Goal: Information Seeking & Learning: Learn about a topic

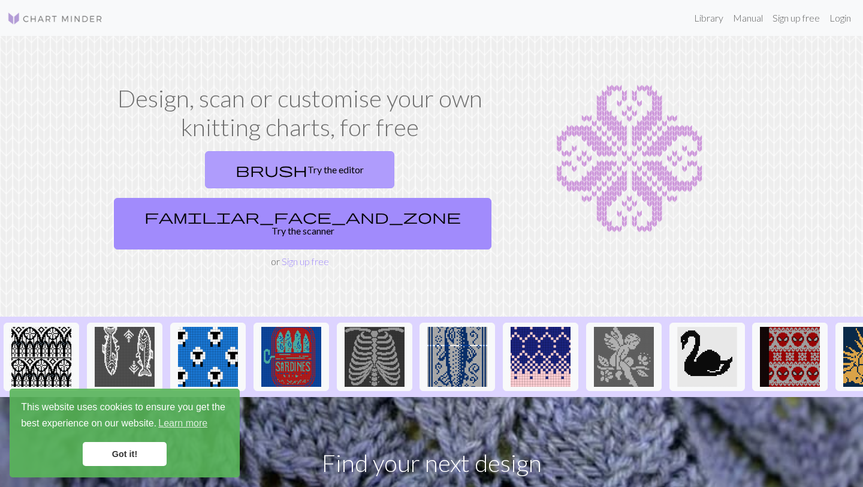
click at [205, 179] on link "brush Try the editor" at bounding box center [299, 169] width 189 height 37
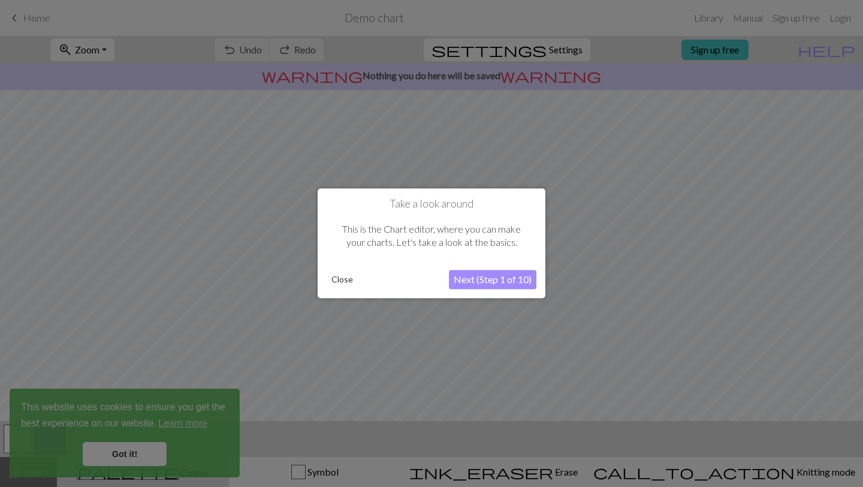
click at [489, 282] on button "Next (Step 1 of 10)" at bounding box center [493, 279] width 88 height 19
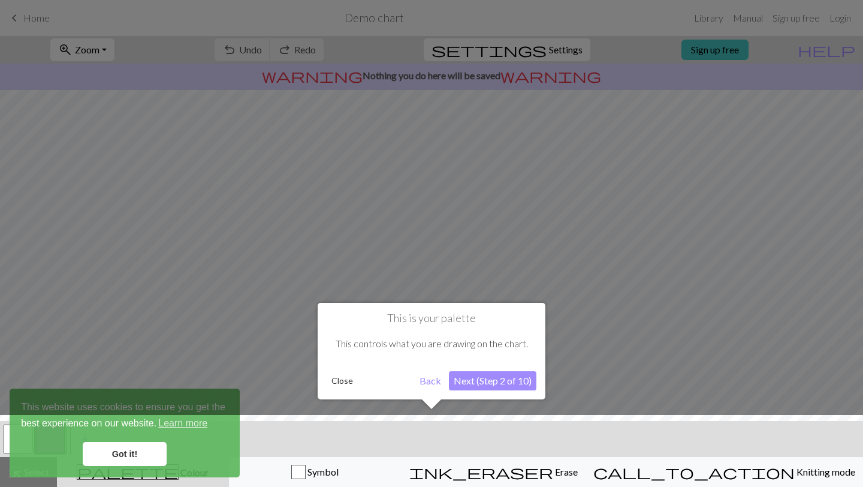
click at [501, 376] on button "Next (Step 2 of 10)" at bounding box center [493, 380] width 88 height 19
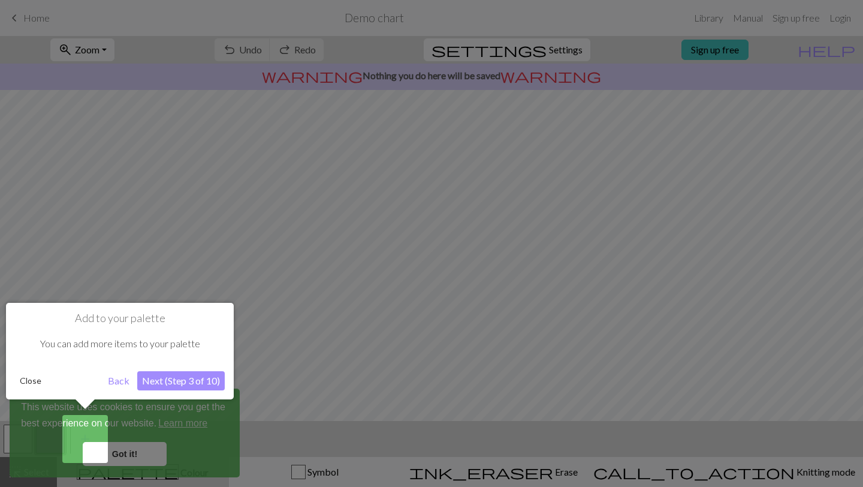
click at [154, 384] on button "Next (Step 3 of 10)" at bounding box center [181, 380] width 88 height 19
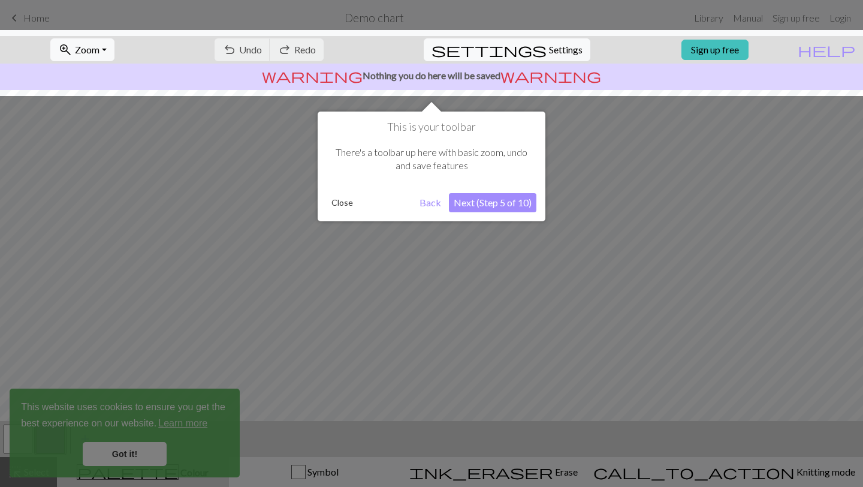
click at [493, 200] on button "Next (Step 5 of 10)" at bounding box center [493, 202] width 88 height 19
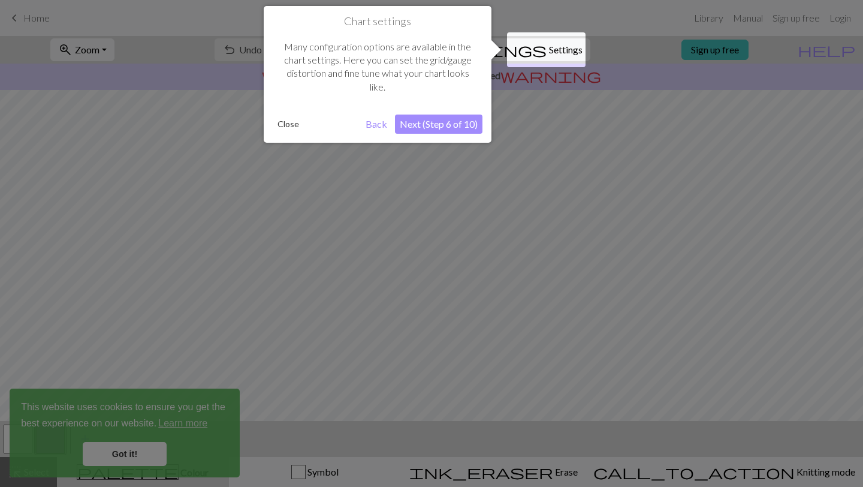
click at [414, 121] on button "Next (Step 6 of 10)" at bounding box center [439, 123] width 88 height 19
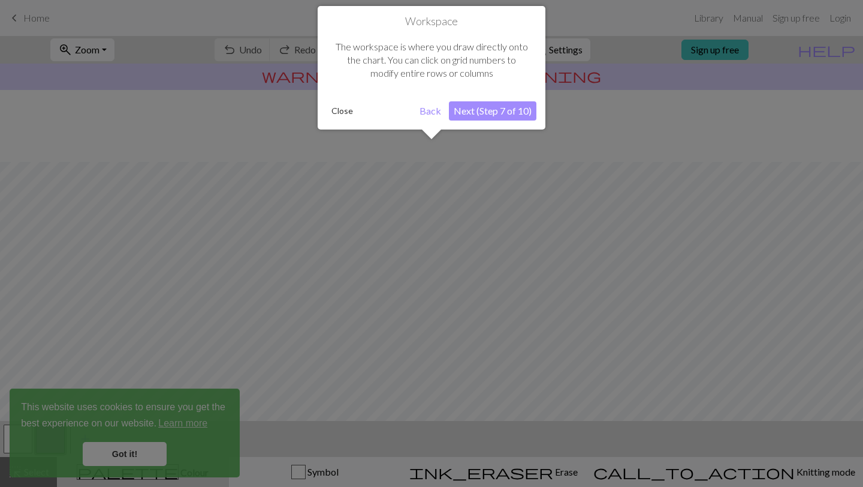
scroll to position [72, 0]
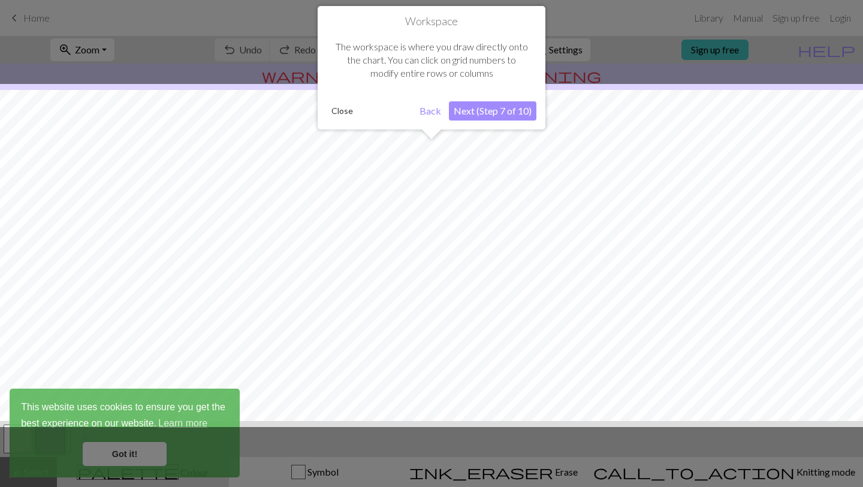
click at [480, 111] on button "Next (Step 7 of 10)" at bounding box center [493, 110] width 88 height 19
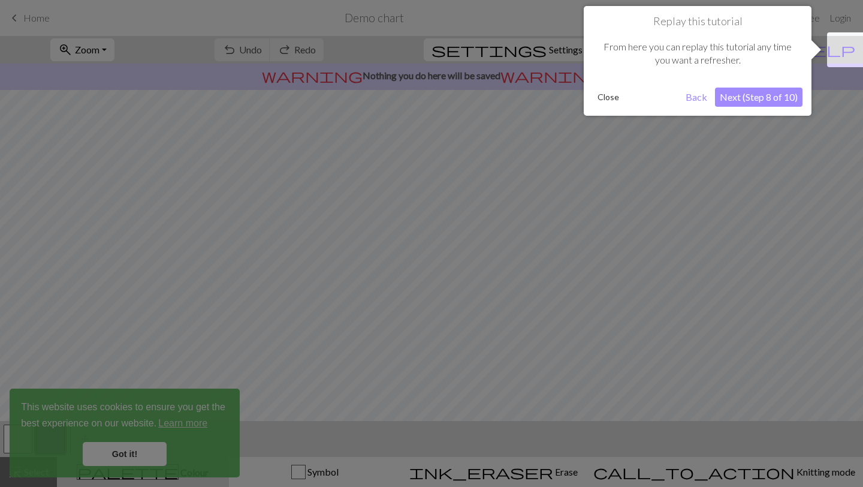
click at [763, 102] on button "Next (Step 8 of 10)" at bounding box center [759, 97] width 88 height 19
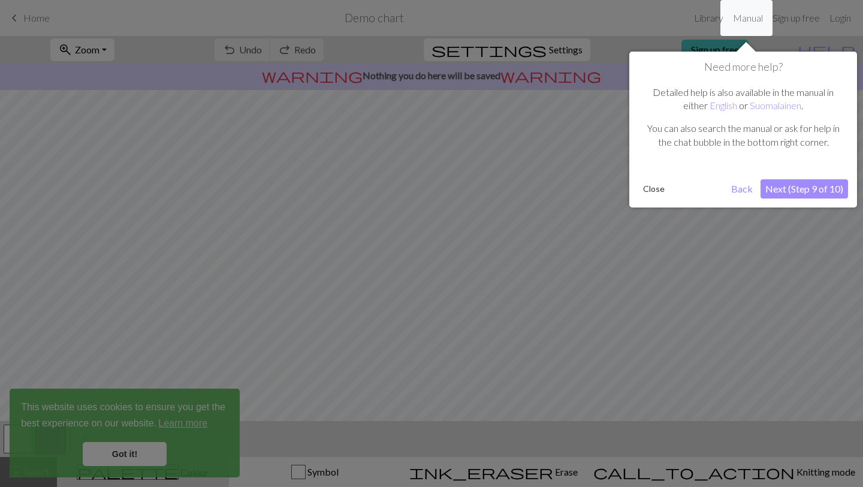
click at [803, 188] on button "Next (Step 9 of 10)" at bounding box center [805, 188] width 88 height 19
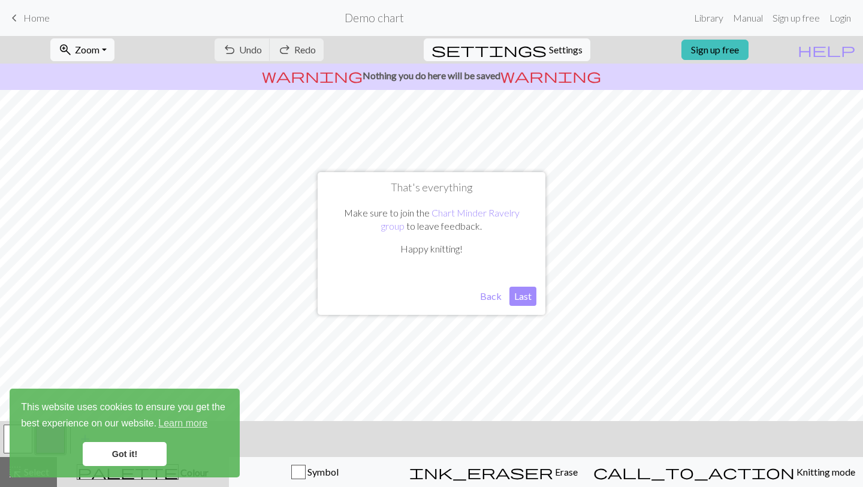
click at [526, 292] on button "Last" at bounding box center [523, 296] width 27 height 19
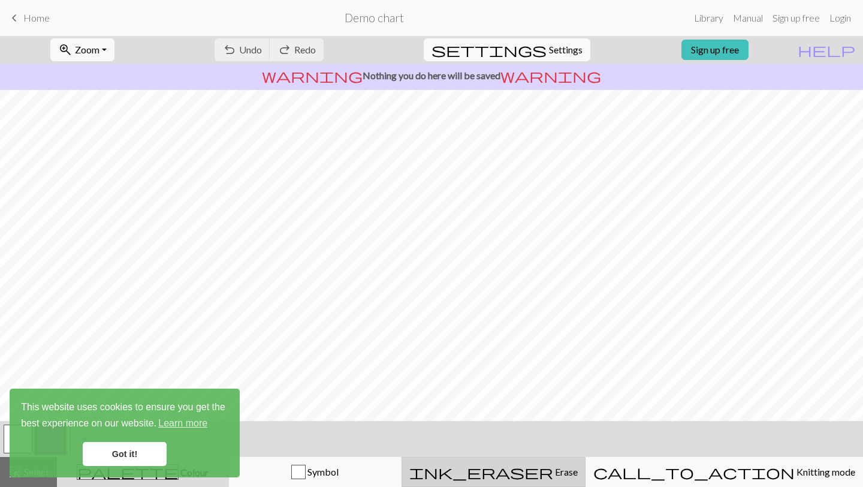
click at [571, 479] on button "ink_eraser Erase Erase" at bounding box center [494, 472] width 184 height 30
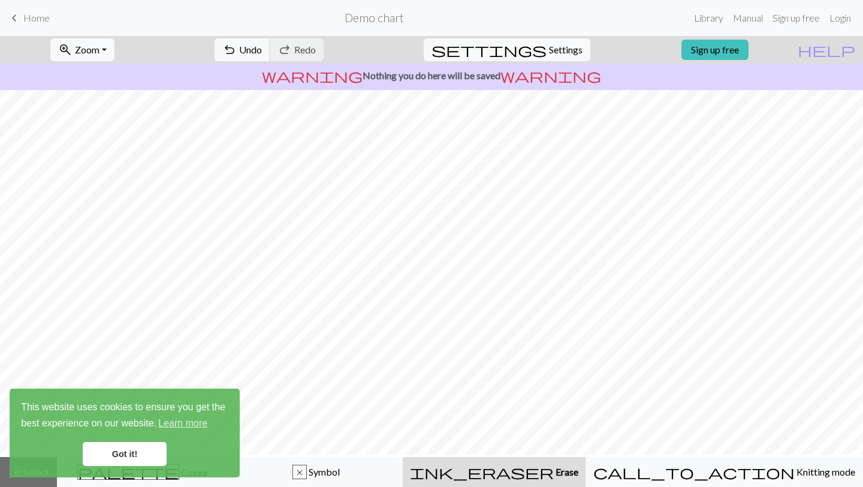
scroll to position [0, 0]
click at [107, 447] on link "Got it!" at bounding box center [125, 454] width 84 height 24
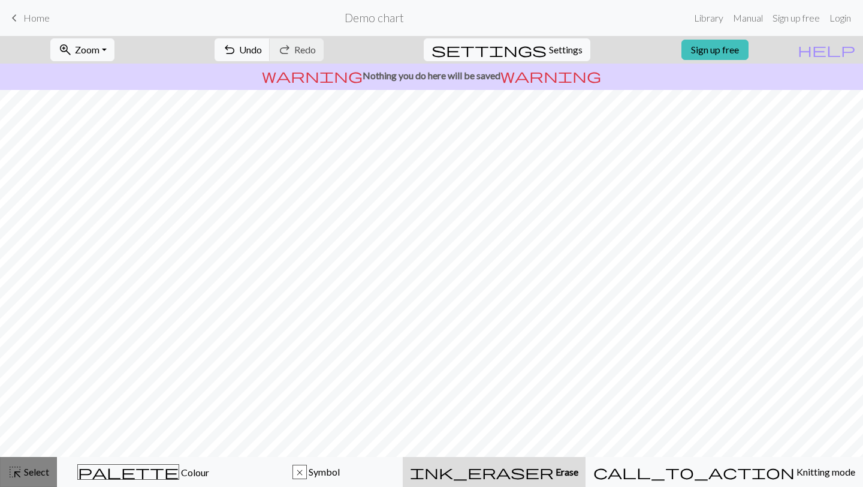
click at [29, 486] on button "highlight_alt Select Select" at bounding box center [28, 472] width 57 height 30
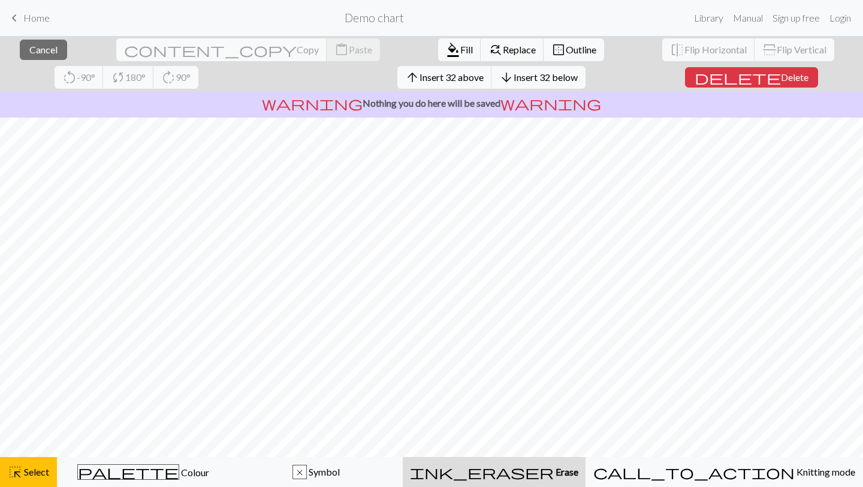
click at [543, 483] on button "ink_eraser Erase Erase" at bounding box center [494, 472] width 183 height 30
click at [548, 474] on span "ink_eraser" at bounding box center [482, 471] width 144 height 17
click at [526, 469] on div "ink_eraser Erase Erase" at bounding box center [494, 472] width 168 height 14
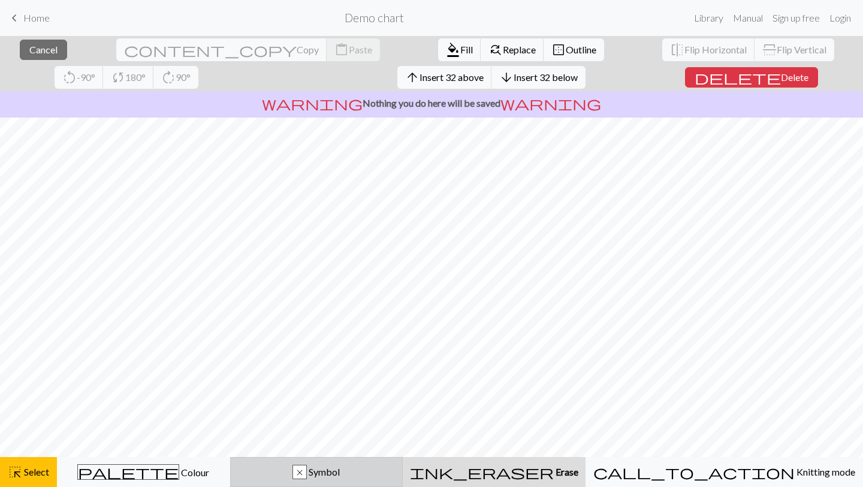
click at [340, 475] on span "Symbol" at bounding box center [323, 471] width 33 height 11
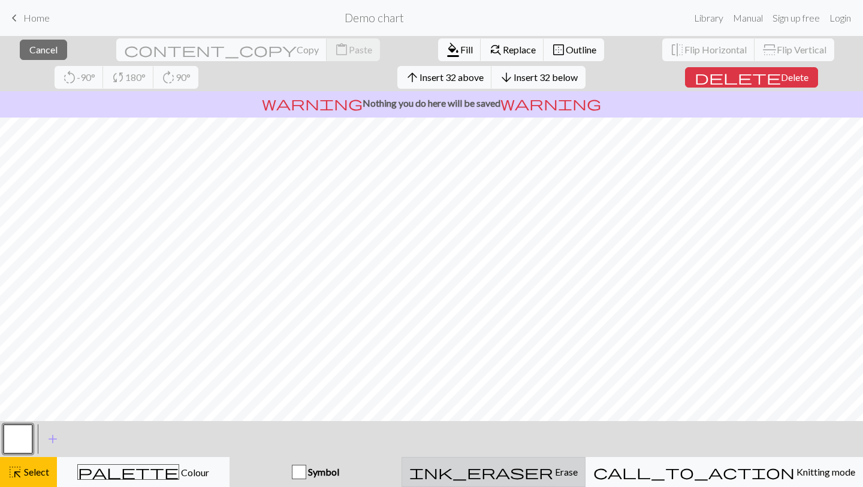
click at [525, 481] on button "ink_eraser Erase Erase" at bounding box center [494, 472] width 184 height 30
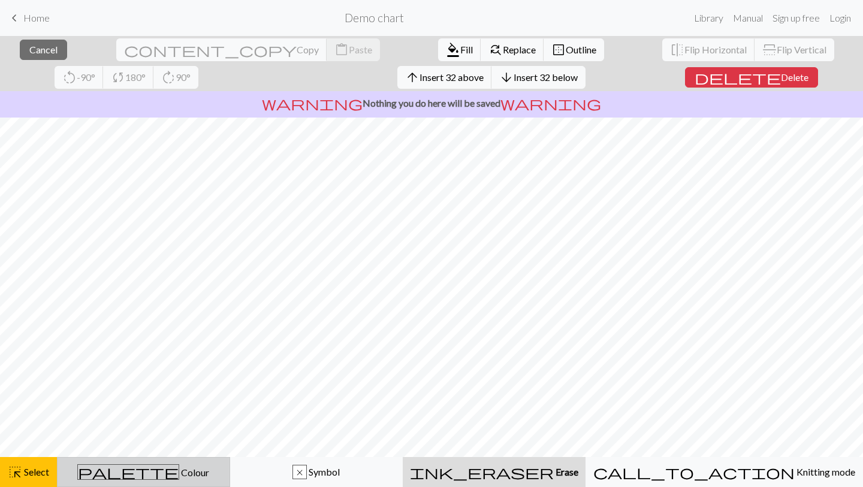
click at [150, 472] on span "palette" at bounding box center [128, 471] width 101 height 17
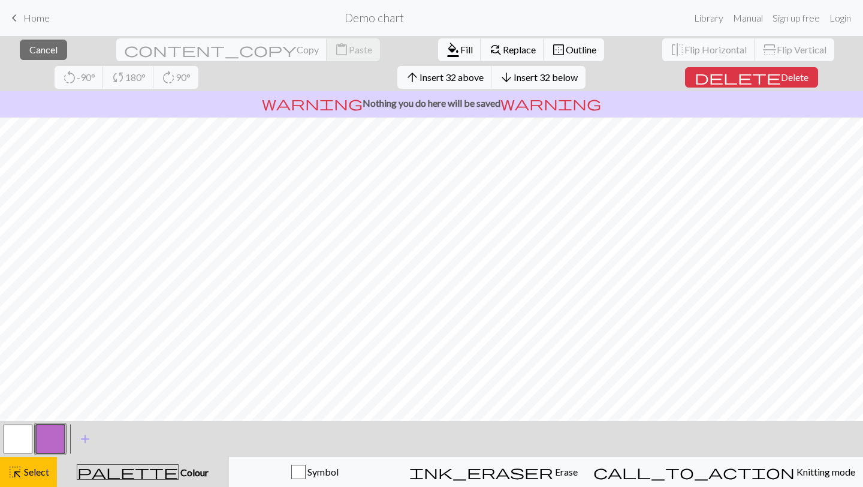
click at [166, 480] on button "palette Colour Colour" at bounding box center [143, 472] width 172 height 30
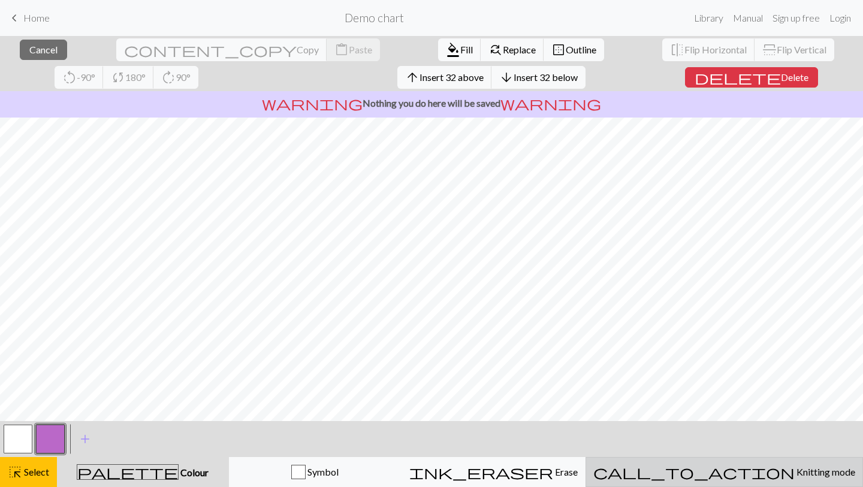
click at [737, 472] on span "call_to_action" at bounding box center [693, 471] width 201 height 17
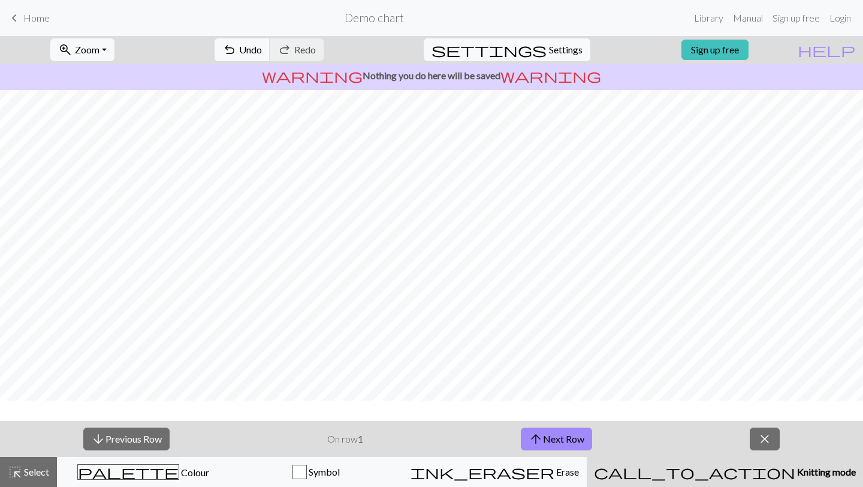
scroll to position [73, 0]
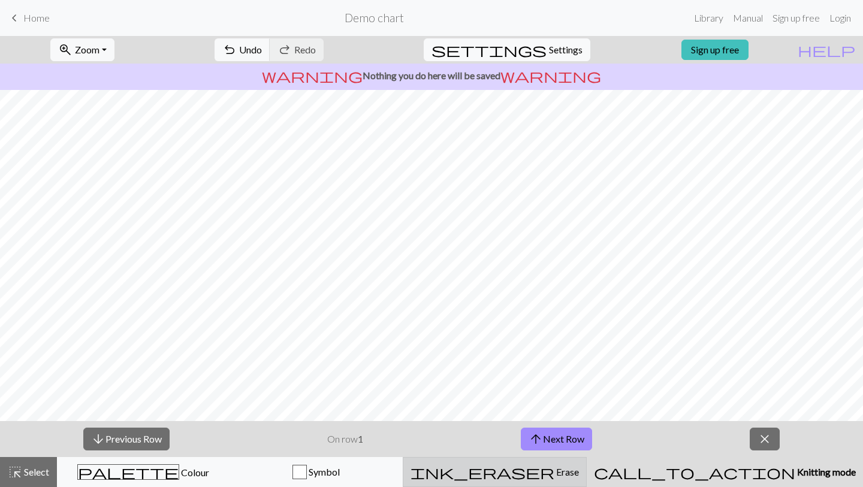
click at [579, 472] on div "ink_eraser Erase Erase" at bounding box center [495, 472] width 168 height 14
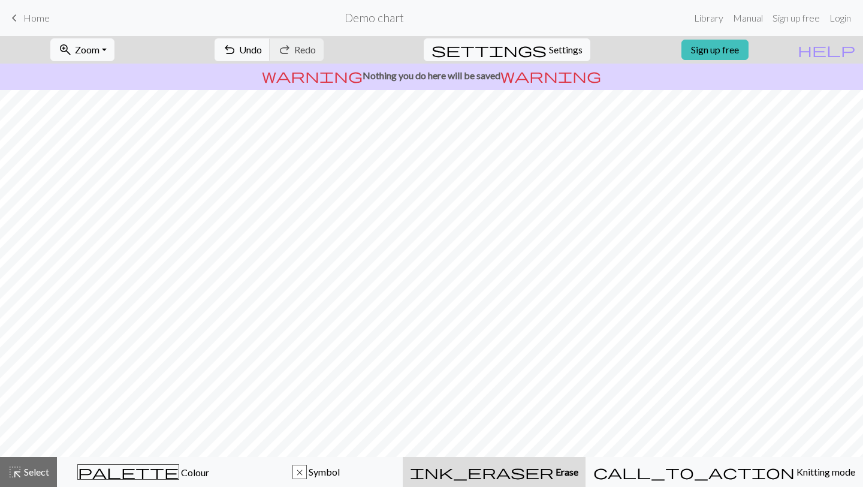
scroll to position [0, 0]
click at [535, 53] on span "settings" at bounding box center [489, 49] width 115 height 17
select select "aran"
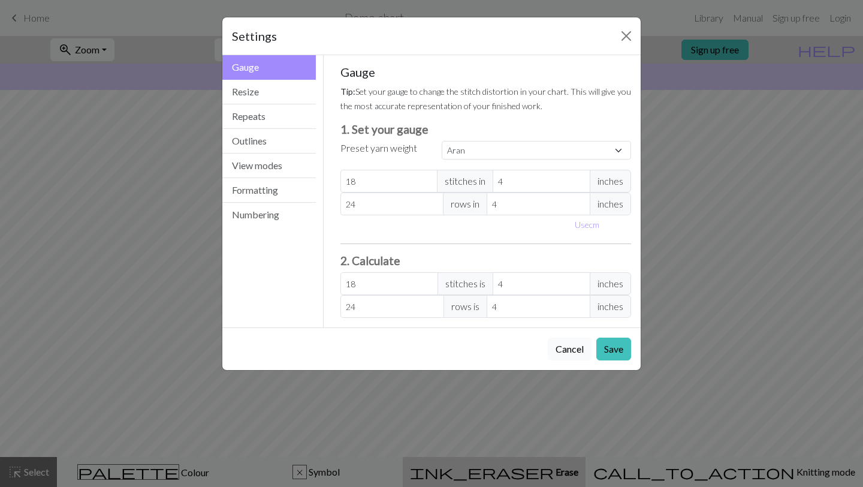
click at [565, 352] on button "Cancel" at bounding box center [570, 348] width 44 height 23
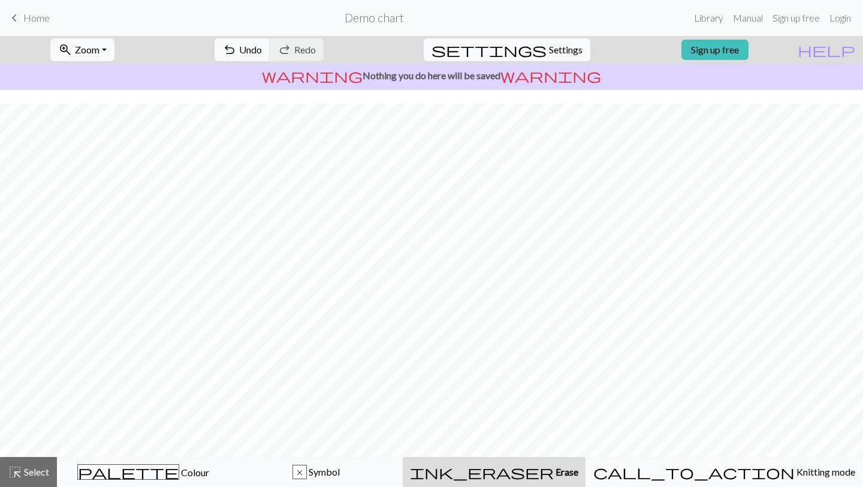
scroll to position [17, 0]
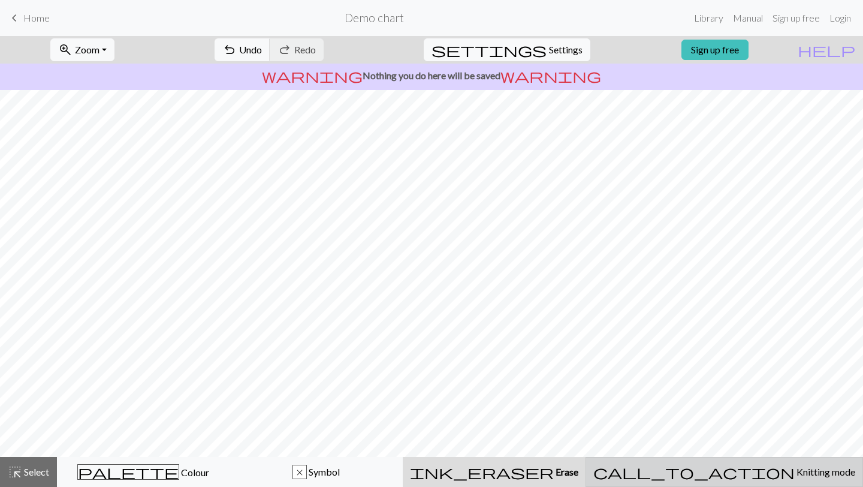
click at [795, 475] on span "Knitting mode" at bounding box center [825, 471] width 61 height 11
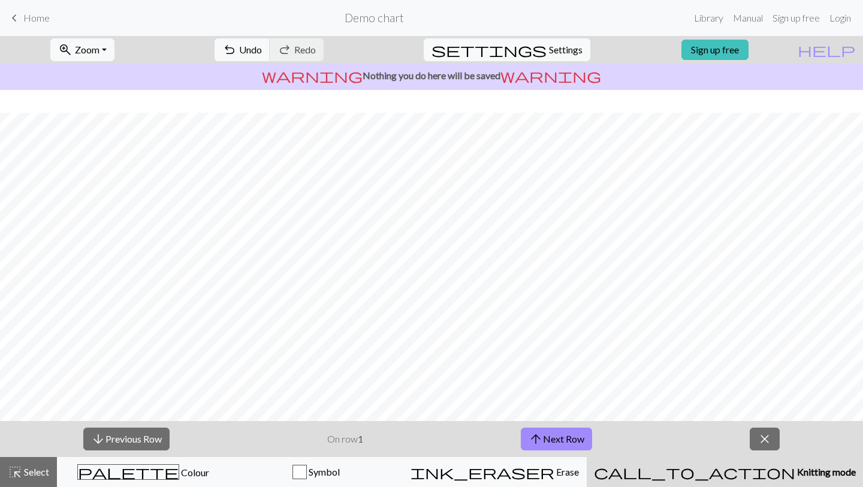
scroll to position [107, 0]
click at [582, 441] on button "arrow_upward Next Row" at bounding box center [556, 438] width 71 height 23
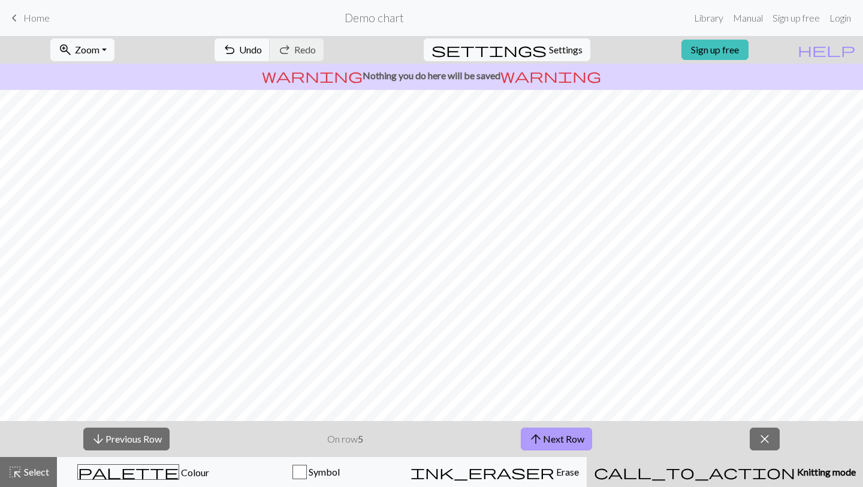
click at [582, 441] on button "arrow_upward Next Row" at bounding box center [556, 438] width 71 height 23
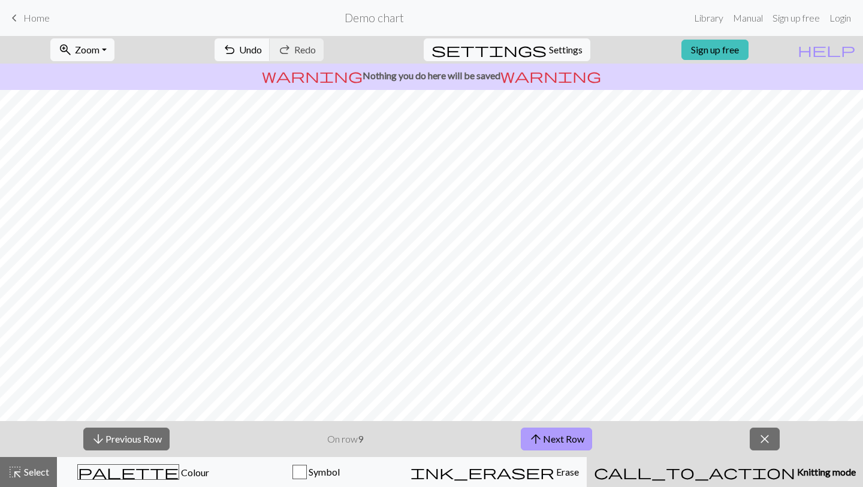
click at [582, 441] on button "arrow_upward Next Row" at bounding box center [556, 438] width 71 height 23
click at [582, 441] on button "arrow_upward Next Row" at bounding box center [558, 438] width 71 height 23
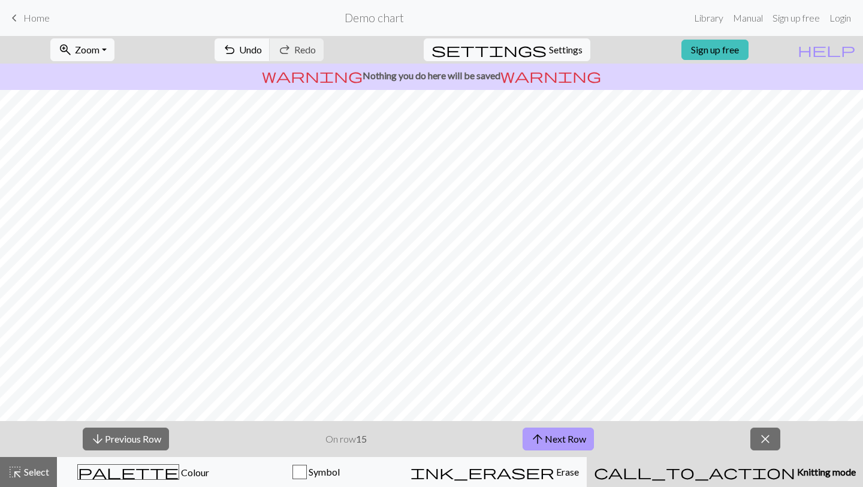
click at [582, 441] on button "arrow_upward Next Row" at bounding box center [558, 438] width 71 height 23
click at [146, 439] on button "arrow_downward Previous Row" at bounding box center [126, 438] width 86 height 23
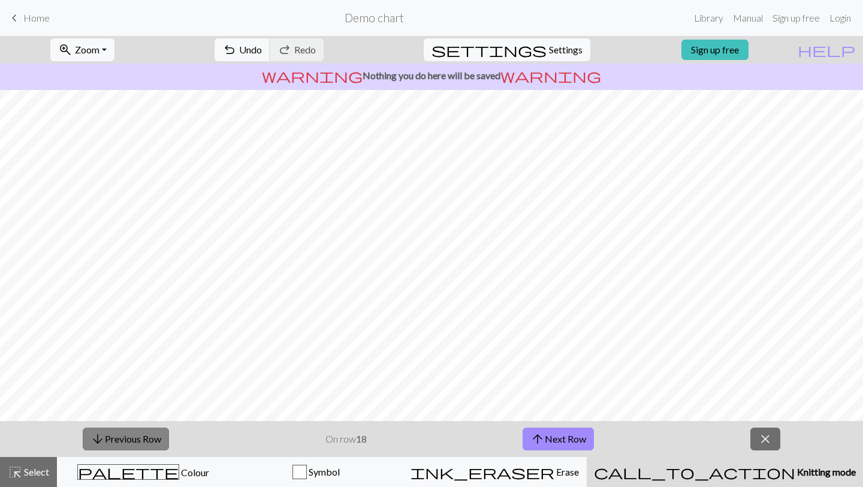
click at [146, 439] on button "arrow_downward Previous Row" at bounding box center [126, 438] width 86 height 23
click at [760, 429] on button "close" at bounding box center [766, 438] width 30 height 23
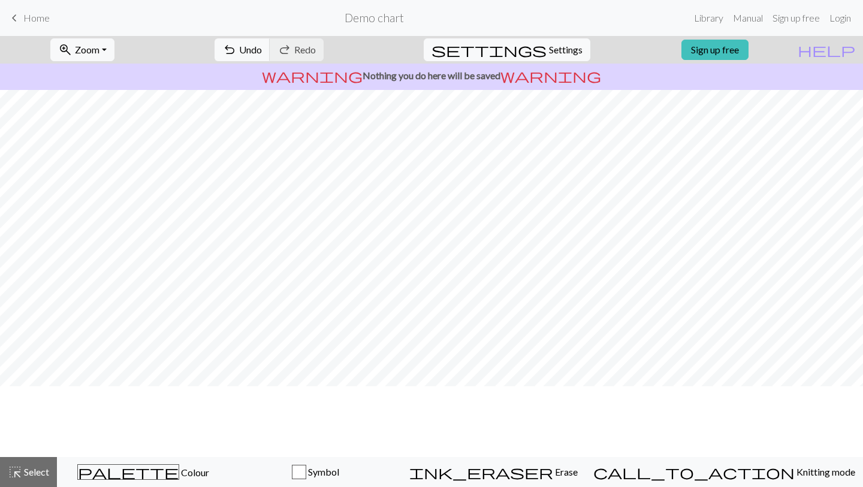
scroll to position [0, 0]
click at [237, 47] on span "undo" at bounding box center [229, 49] width 14 height 17
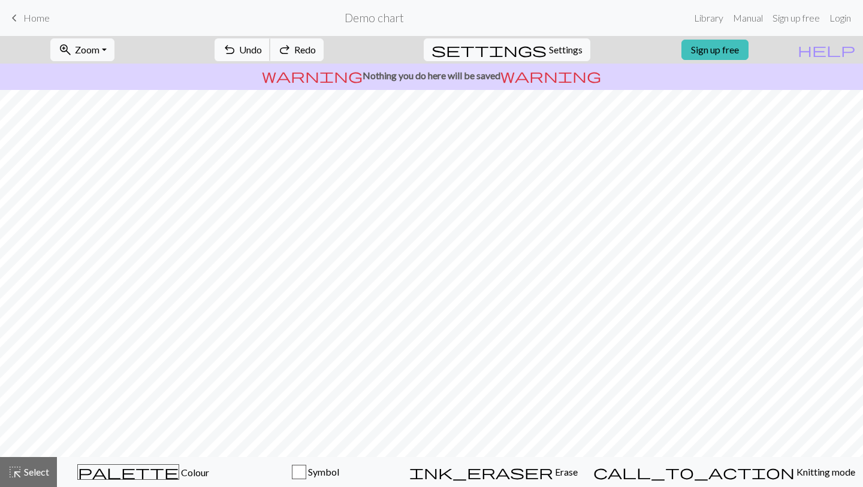
click at [237, 47] on span "undo" at bounding box center [229, 49] width 14 height 17
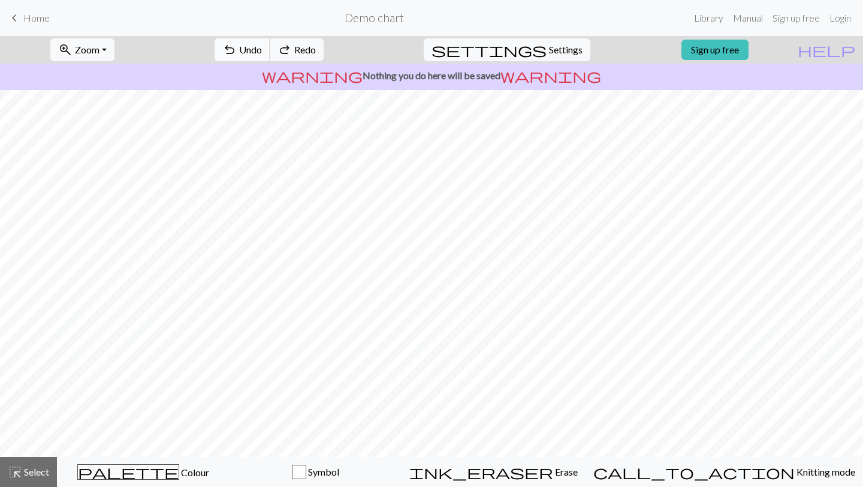
click at [237, 47] on span "undo" at bounding box center [229, 49] width 14 height 17
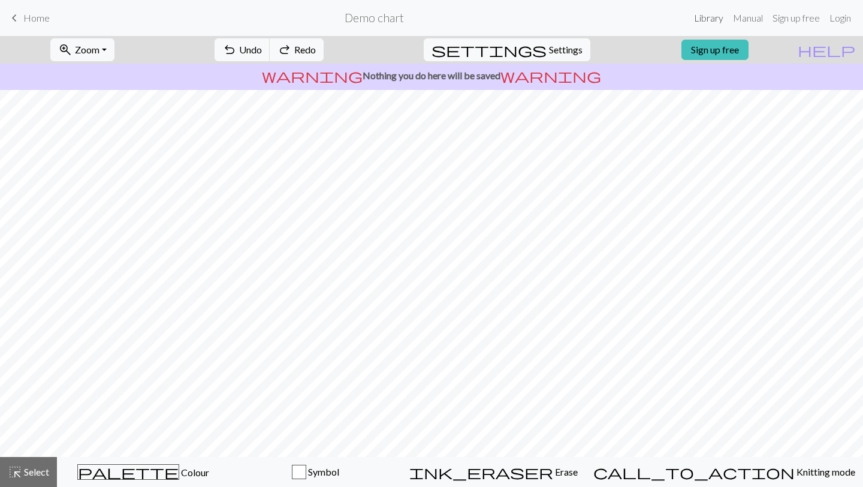
click at [713, 21] on link "Library" at bounding box center [708, 18] width 39 height 24
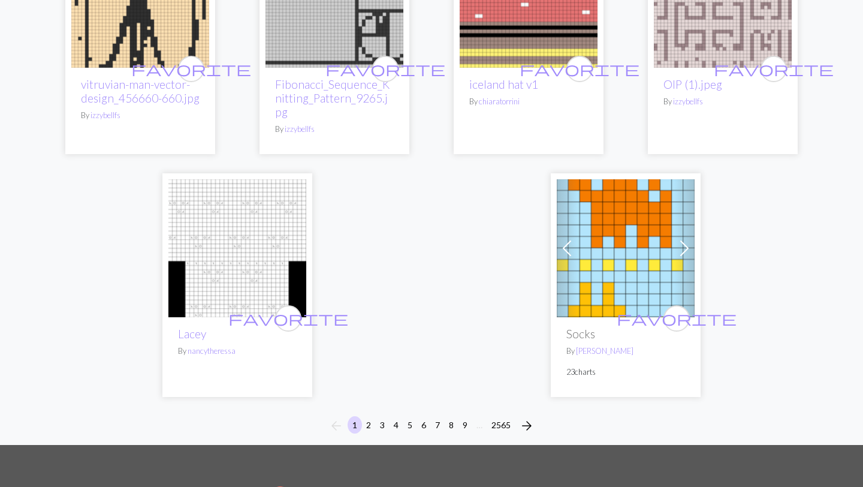
scroll to position [3018, 0]
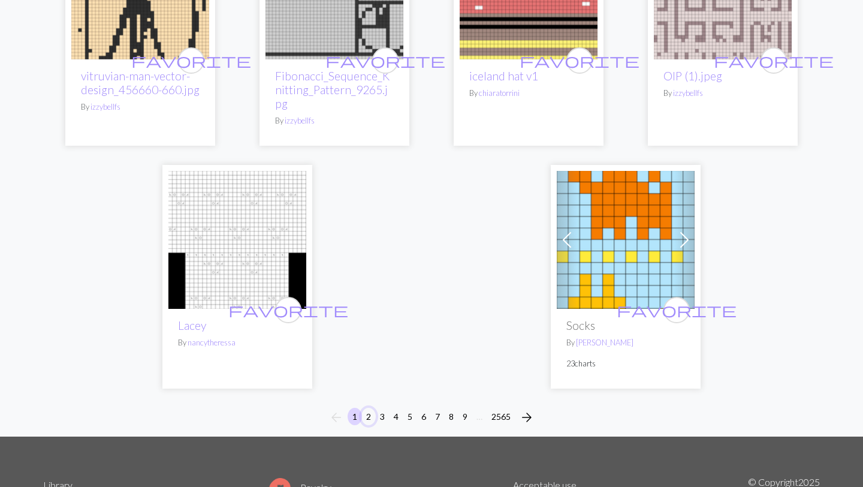
click at [369, 408] on button "2" at bounding box center [368, 416] width 14 height 17
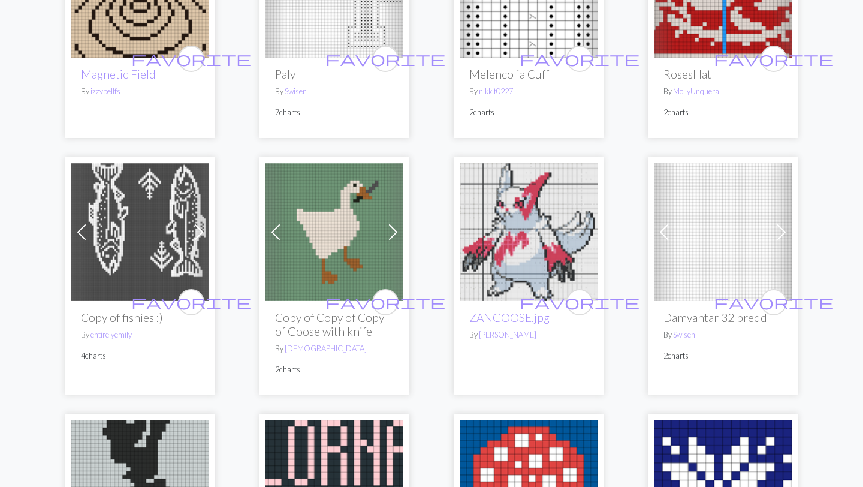
scroll to position [252, 0]
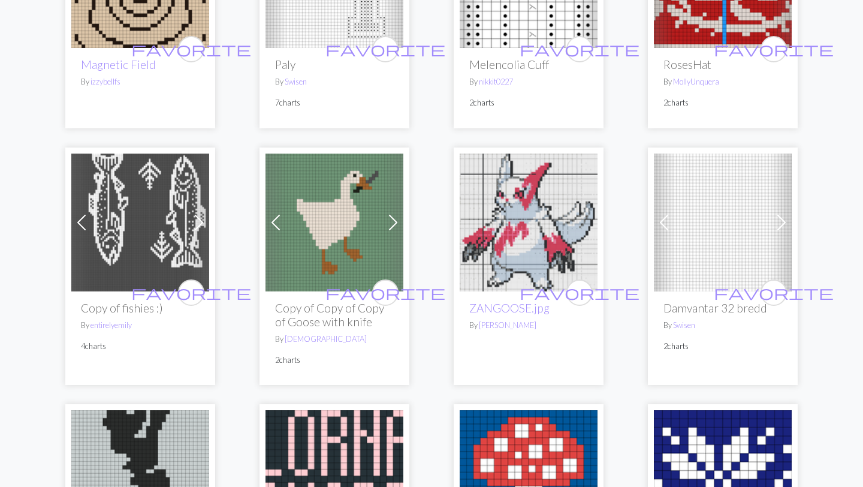
click at [392, 221] on span at bounding box center [393, 222] width 19 height 19
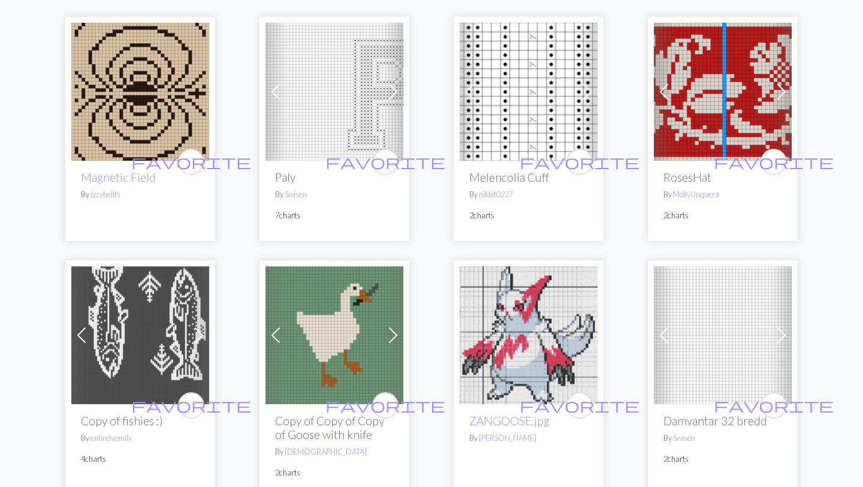
scroll to position [0, 0]
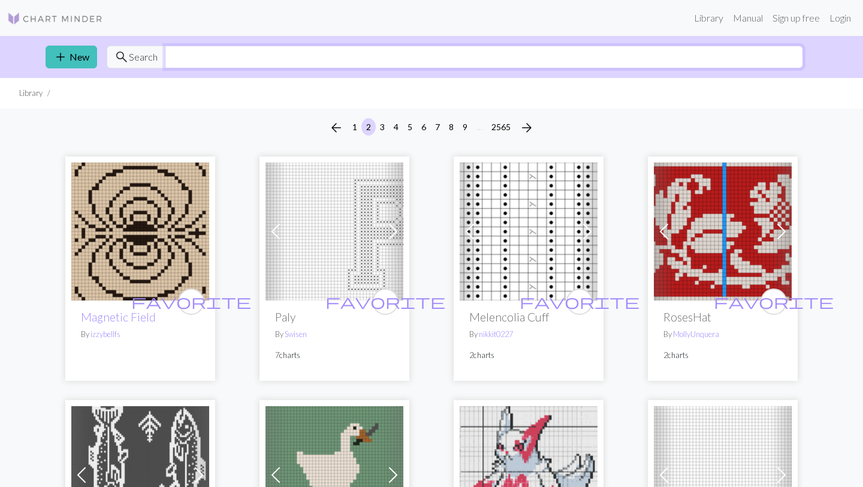
click at [231, 59] on input "text" at bounding box center [484, 57] width 638 height 23
type input "fish"
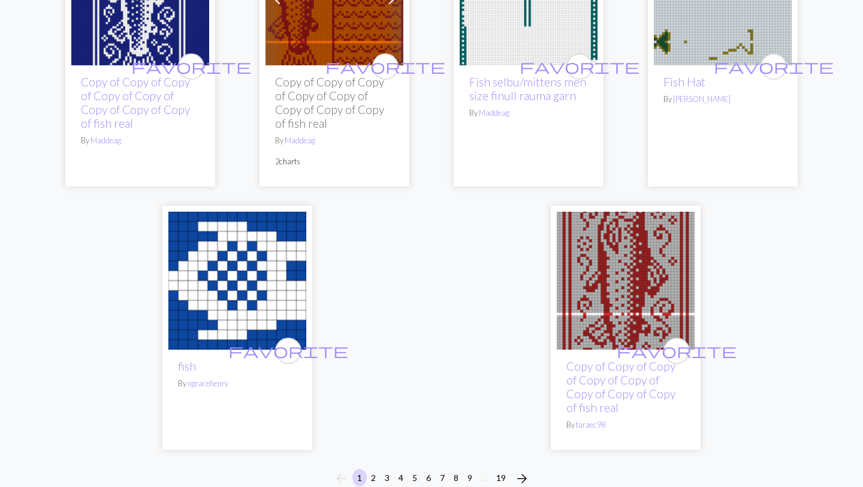
scroll to position [3199, 0]
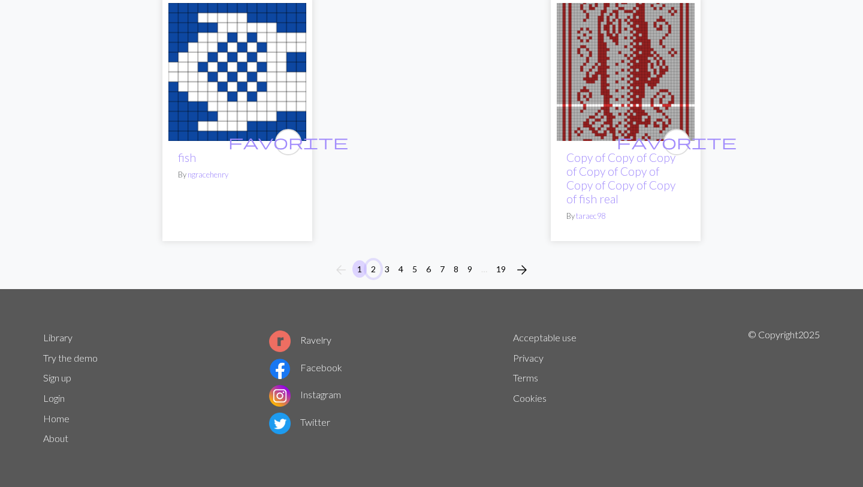
click at [375, 270] on button "2" at bounding box center [373, 268] width 14 height 17
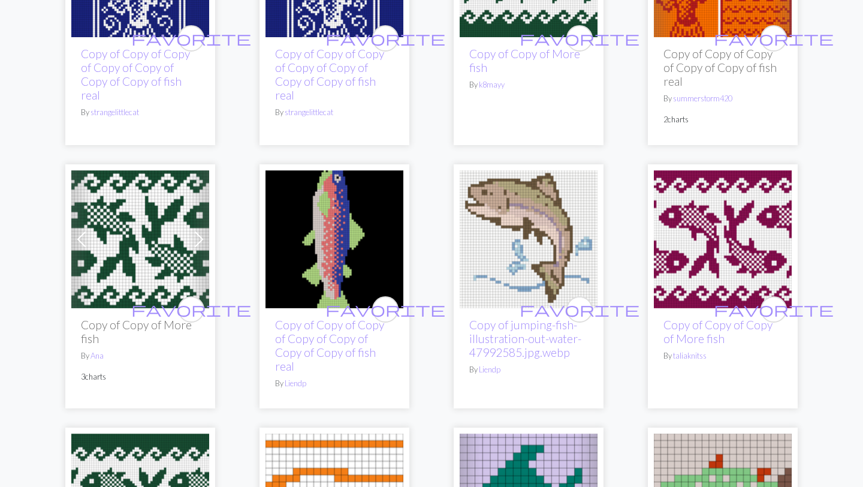
scroll to position [265, 0]
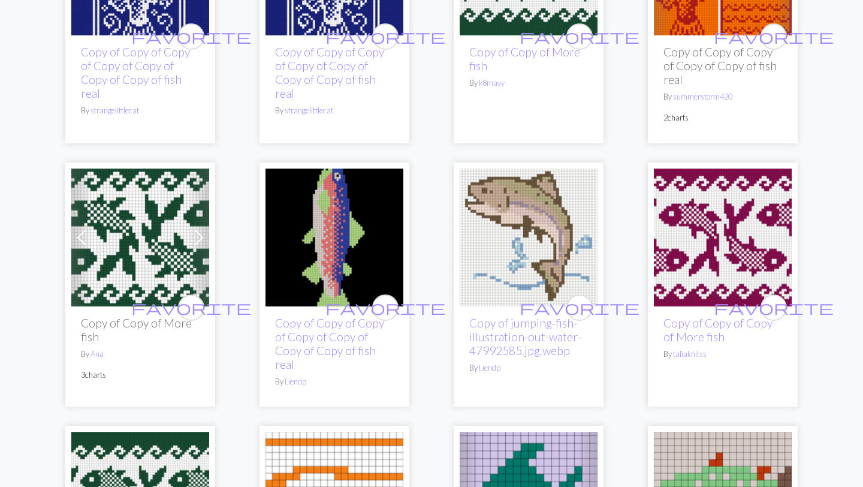
click at [320, 209] on img at bounding box center [335, 237] width 138 height 138
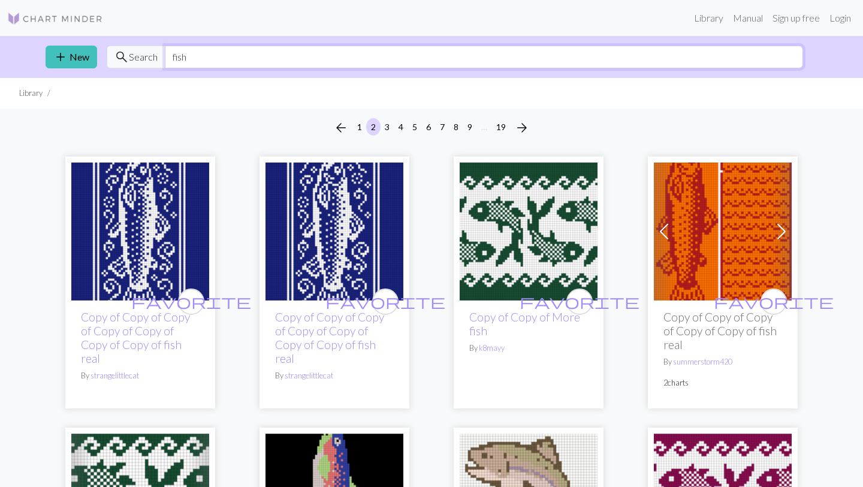
click at [343, 57] on input "fish" at bounding box center [484, 57] width 638 height 23
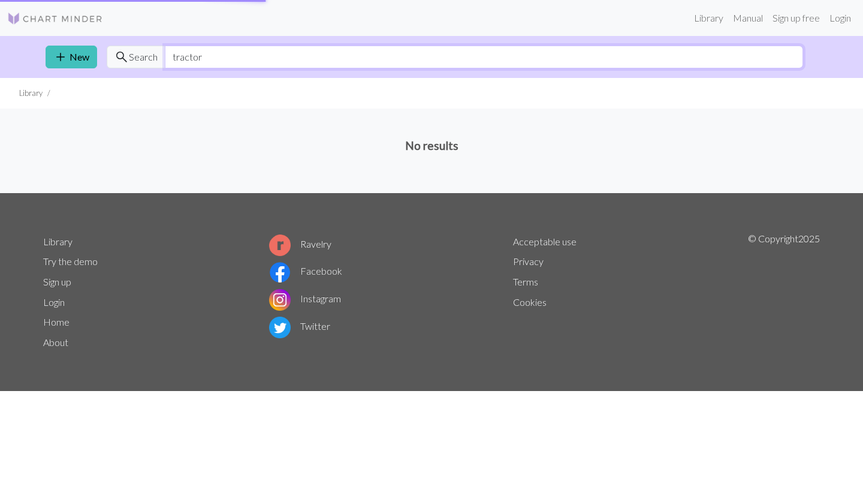
type input "tractor"
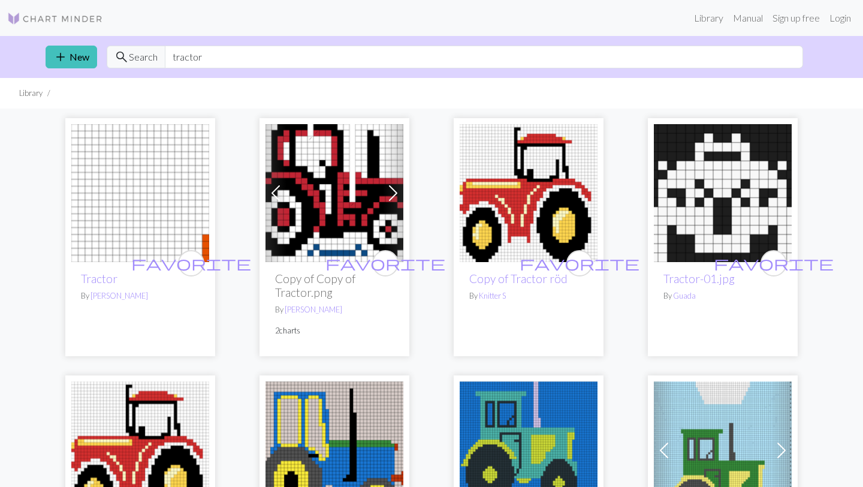
click at [191, 194] on img at bounding box center [140, 193] width 138 height 138
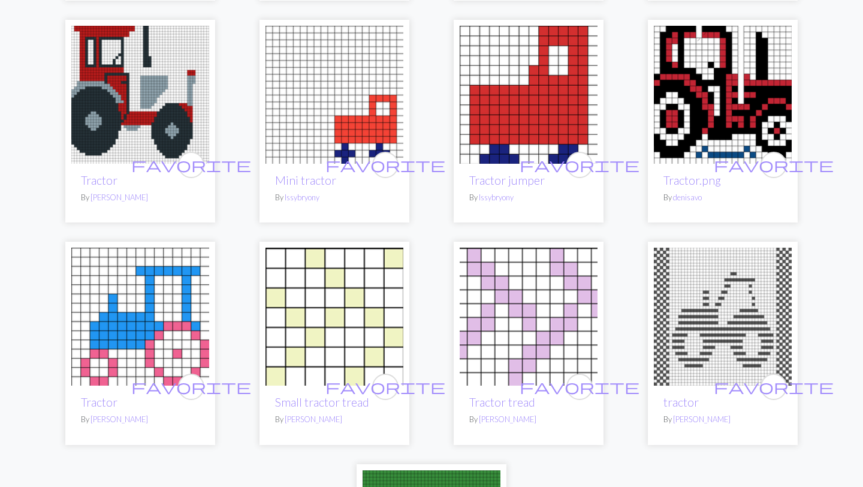
scroll to position [2054, 0]
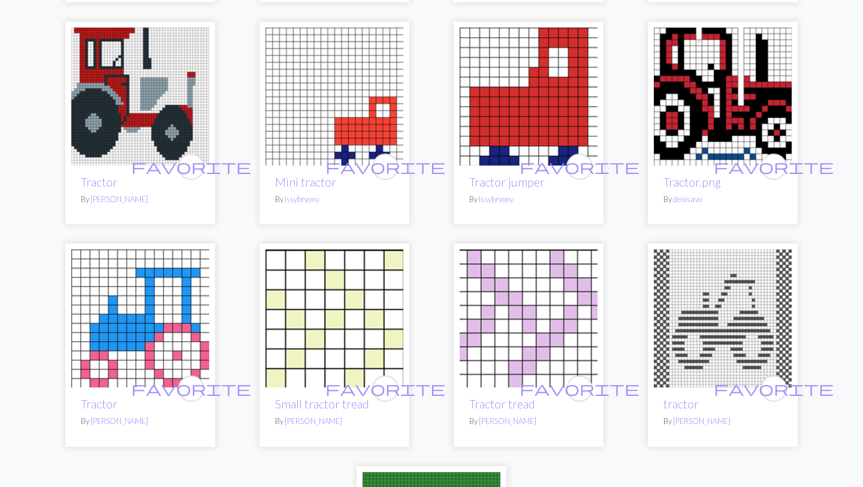
click at [339, 324] on img at bounding box center [335, 318] width 138 height 138
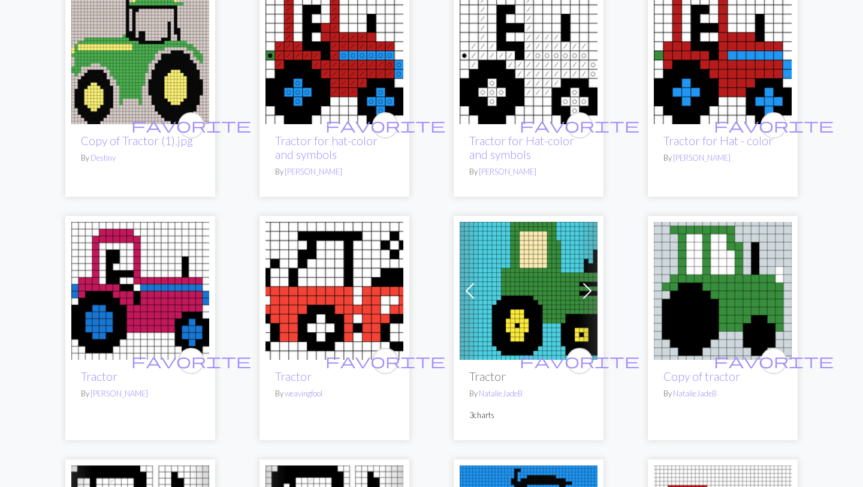
scroll to position [640, 0]
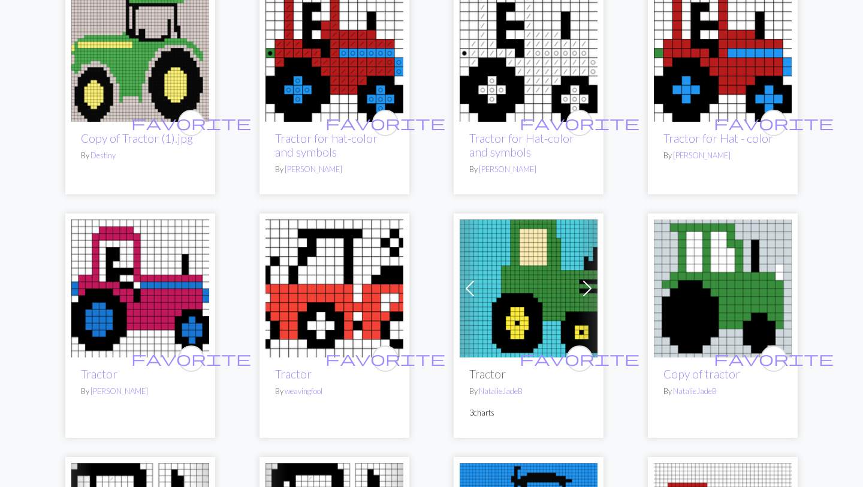
click at [544, 304] on img at bounding box center [529, 288] width 138 height 138
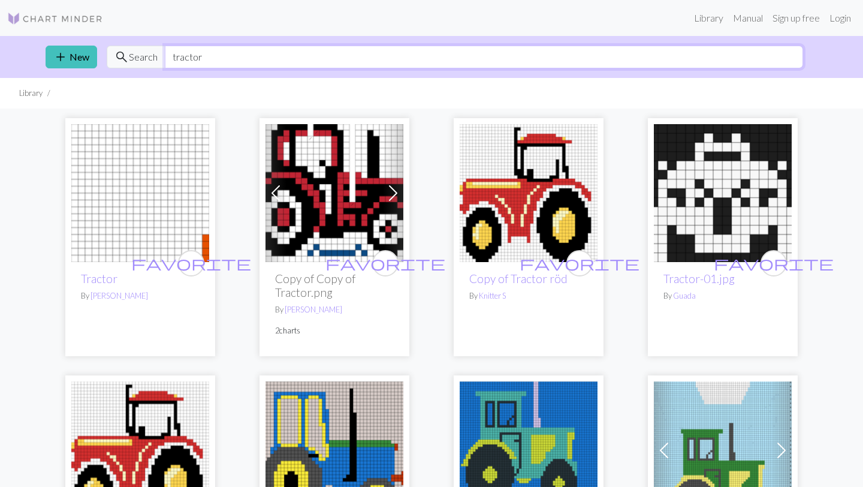
click at [213, 59] on input "tractor" at bounding box center [484, 57] width 638 height 23
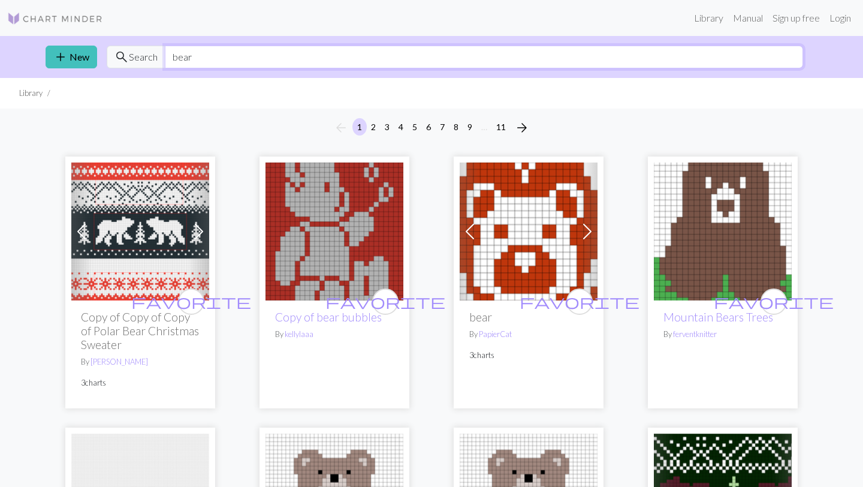
drag, startPoint x: 203, startPoint y: 58, endPoint x: 146, endPoint y: 61, distance: 57.6
click at [146, 61] on div "search Search bear" at bounding box center [455, 57] width 697 height 23
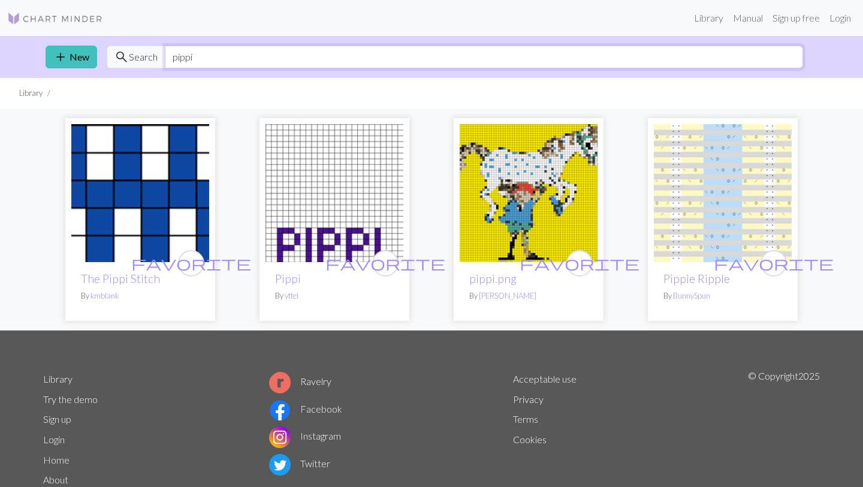
click at [227, 61] on input "pippi" at bounding box center [484, 57] width 638 height 23
type input "her [PERSON_NAME]"
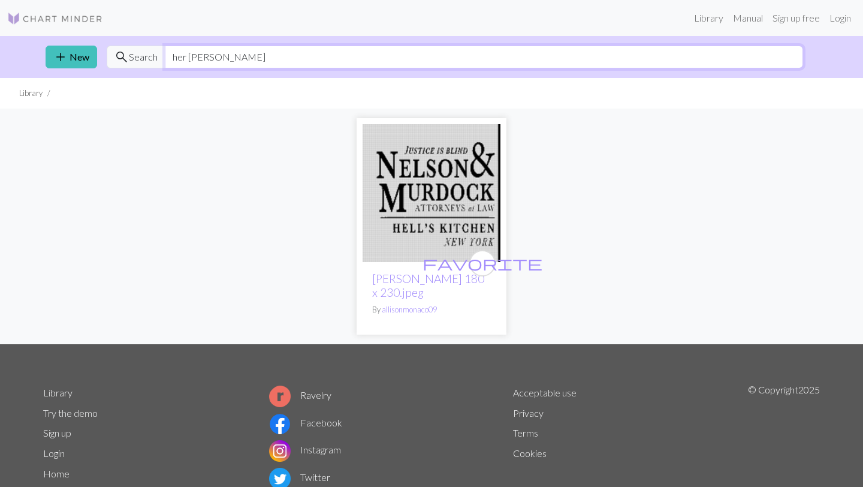
drag, startPoint x: 227, startPoint y: 53, endPoint x: 152, endPoint y: 52, distance: 74.3
click at [152, 52] on div "search Search her [PERSON_NAME]" at bounding box center [455, 57] width 697 height 23
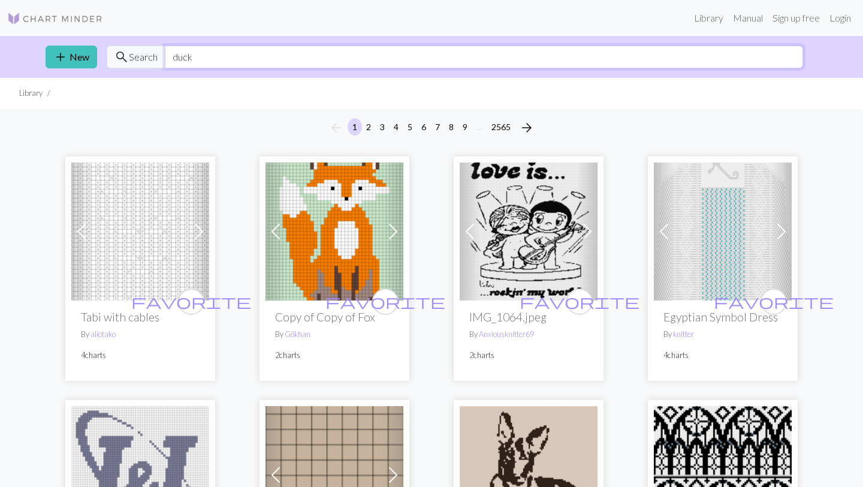
type input "duck"
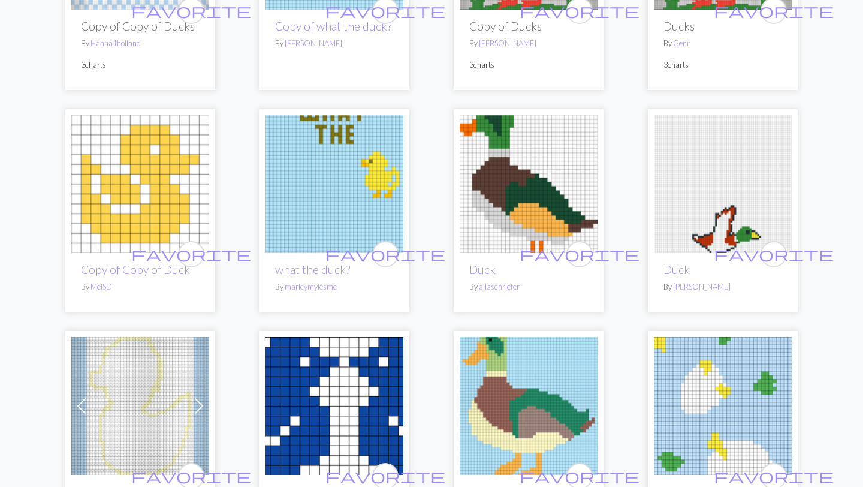
scroll to position [1834, 0]
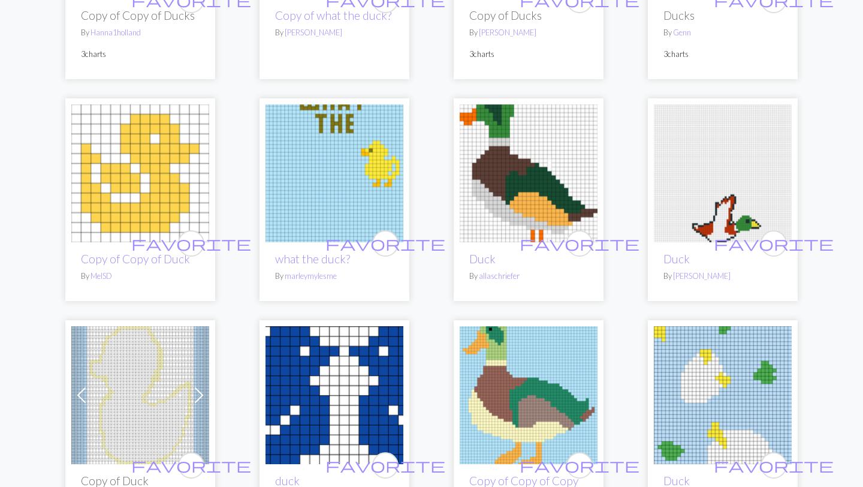
click at [547, 122] on img at bounding box center [529, 173] width 138 height 138
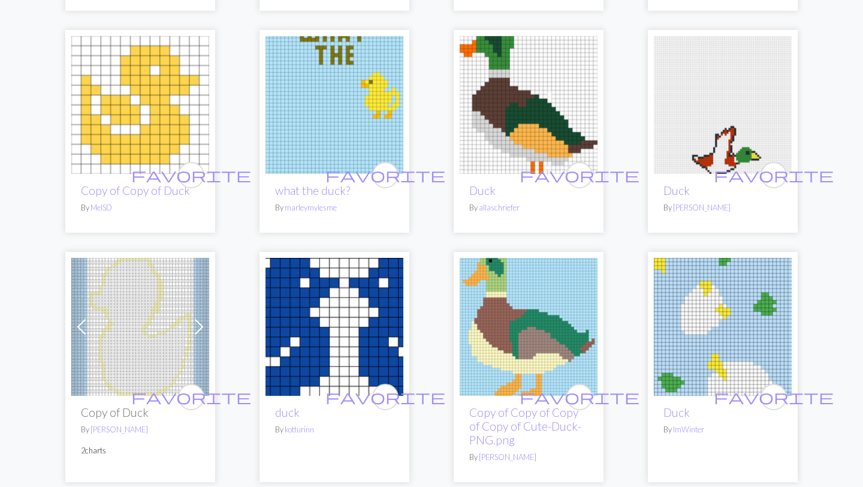
scroll to position [1927, 0]
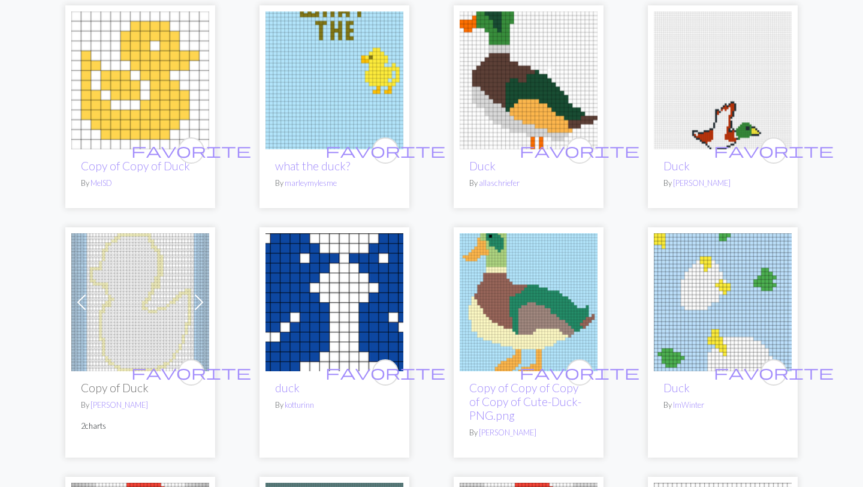
click at [534, 310] on img at bounding box center [529, 302] width 138 height 138
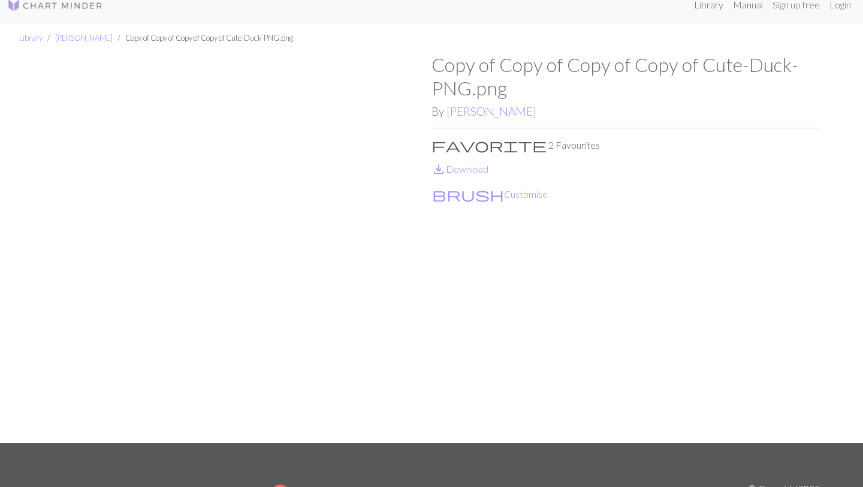
scroll to position [16, 0]
